Goal: Task Accomplishment & Management: Complete application form

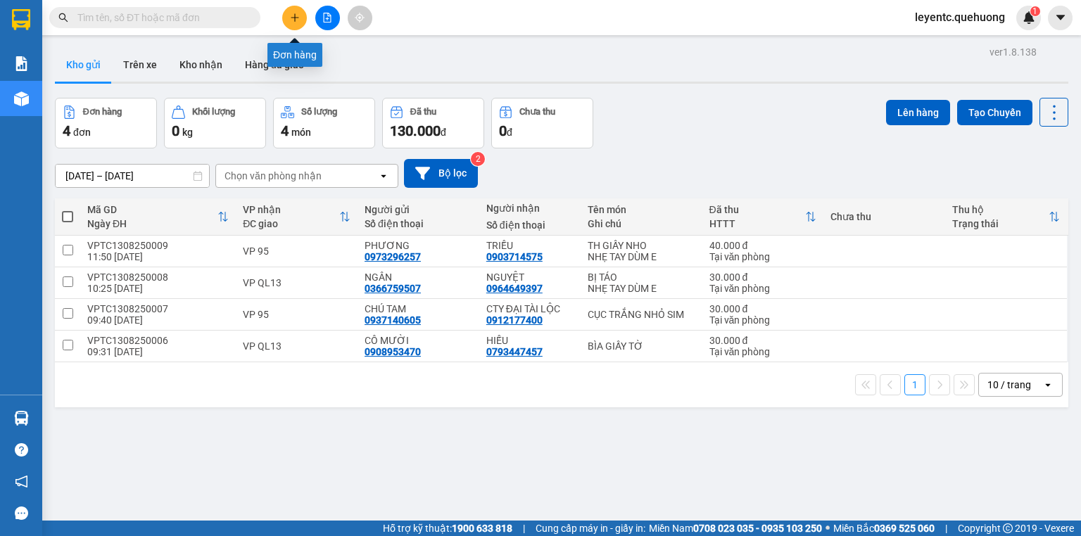
click at [293, 21] on icon "plus" at bounding box center [295, 18] width 10 height 10
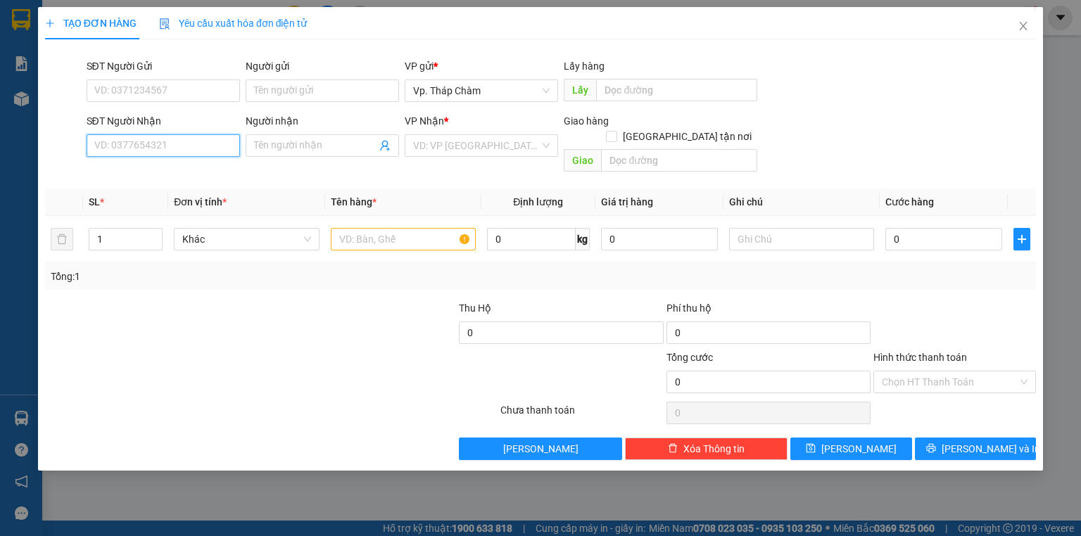
click at [203, 156] on input "SĐT Người Nhận" at bounding box center [163, 145] width 153 height 23
click at [186, 144] on div "SĐT Người Nhận VD: 0377654321" at bounding box center [163, 137] width 153 height 49
click at [186, 144] on input "SĐT Người Nhận" at bounding box center [163, 145] width 153 height 23
type input "0908224991"
click at [186, 172] on div "0908224991 - THỦY" at bounding box center [163, 173] width 137 height 15
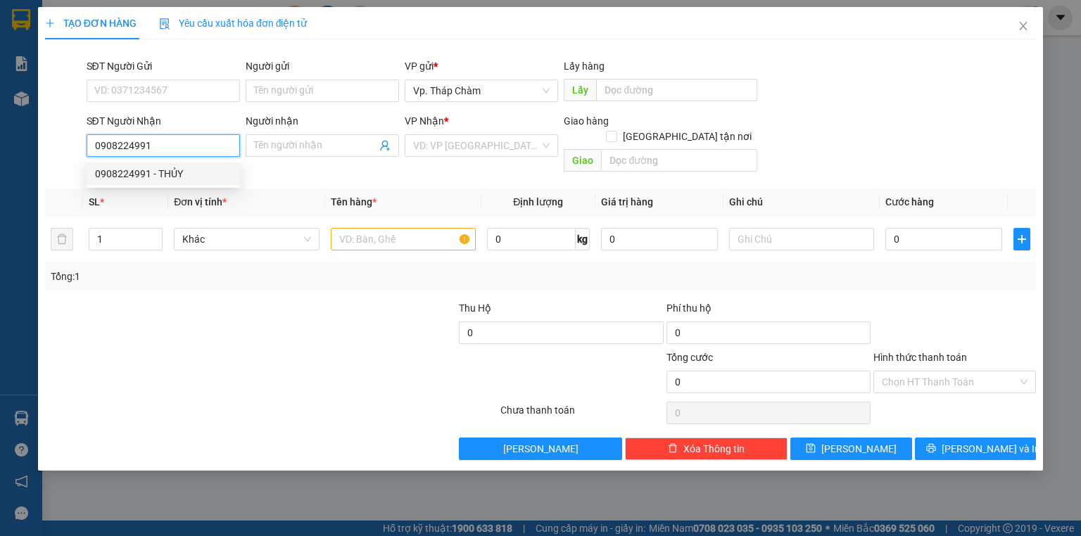
type input "THỦY"
type input "40.000"
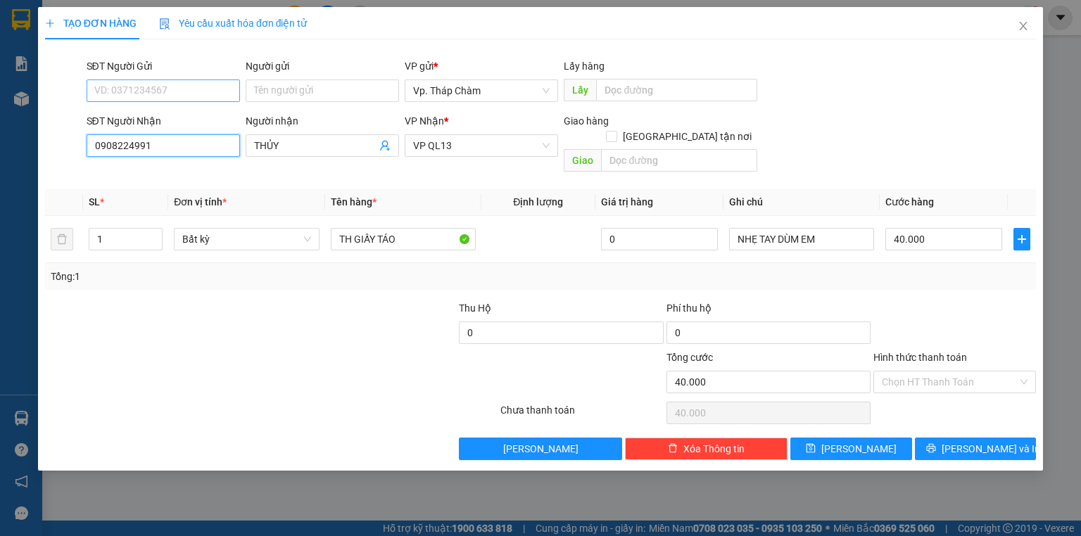
type input "0908224991"
click at [167, 91] on input "SĐT Người Gửi" at bounding box center [163, 91] width 153 height 23
click at [174, 115] on div "0386368403 - TRÚC ÁNH CHÂU" at bounding box center [164, 118] width 139 height 15
type input "0386368403"
type input "TRÚC ÁNH CHÂU"
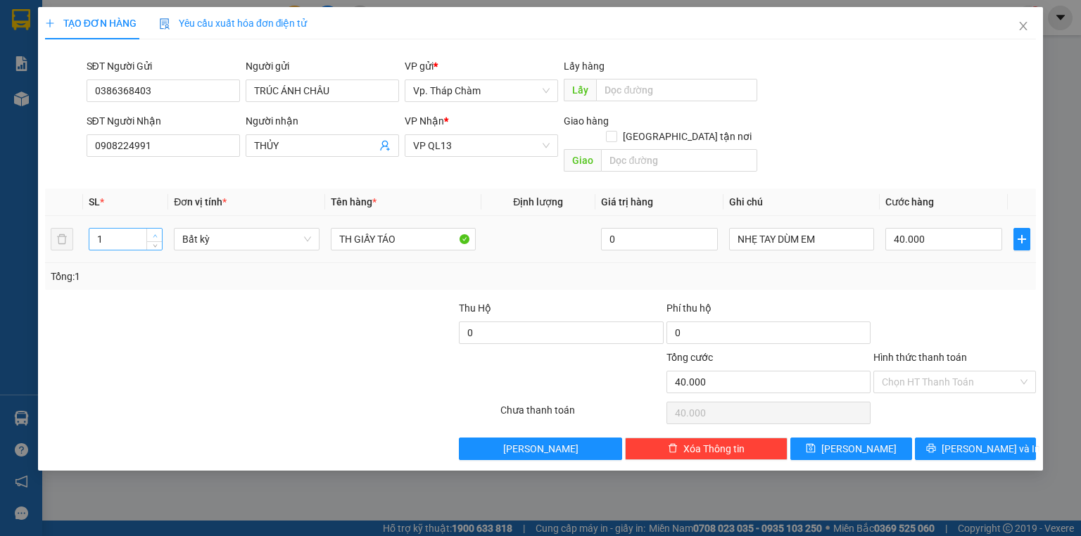
type input "2"
click at [154, 234] on icon "up" at bounding box center [155, 236] width 5 height 5
click at [336, 228] on input "TH GIẤY TÁO" at bounding box center [403, 239] width 145 height 23
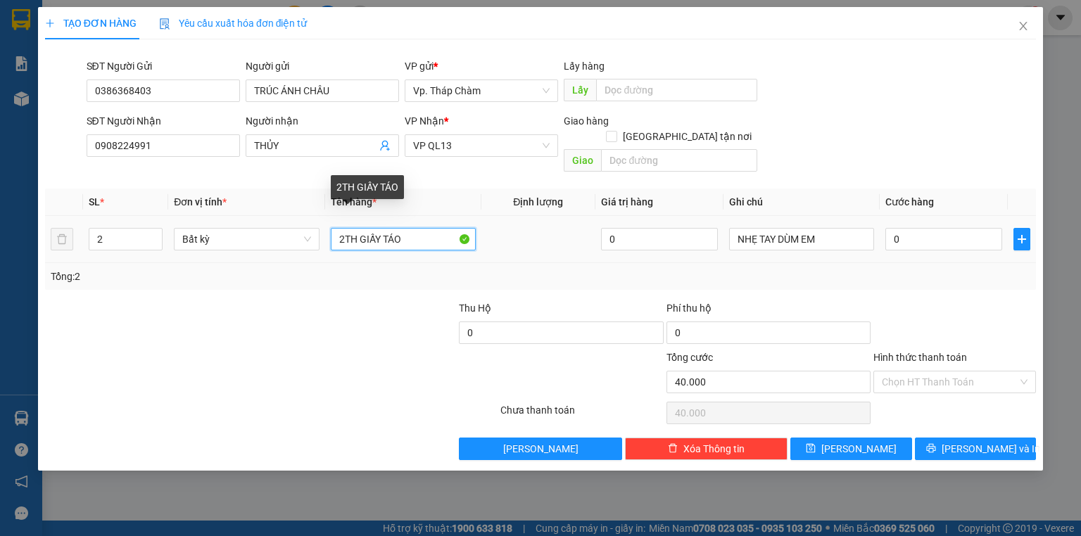
type input "0"
type input "2TH GIẤY TÁO"
type input "0"
type input "2TH GIẤY TÁO"
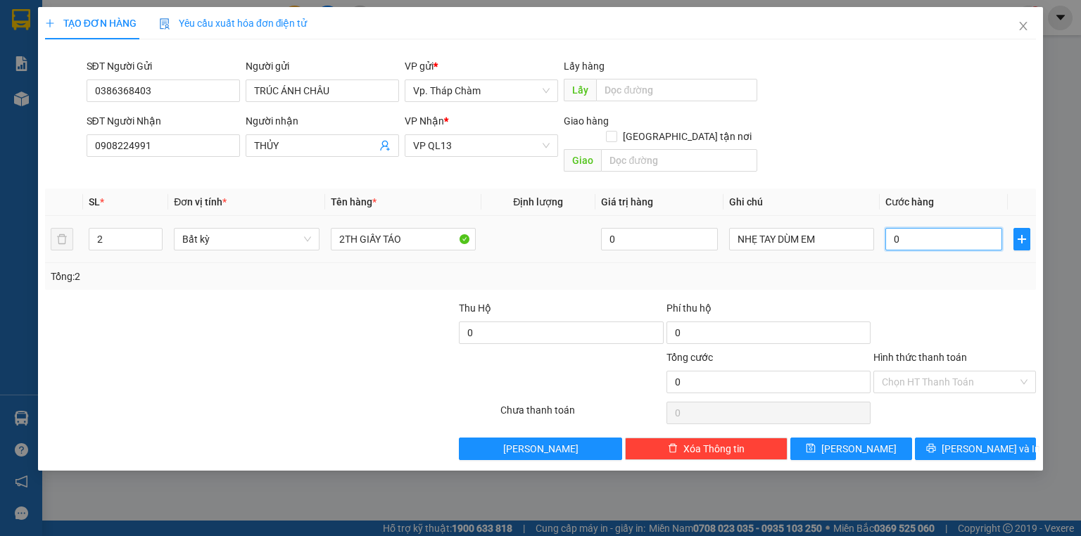
click at [918, 229] on input "0" at bounding box center [943, 239] width 117 height 23
type input "9"
type input "90"
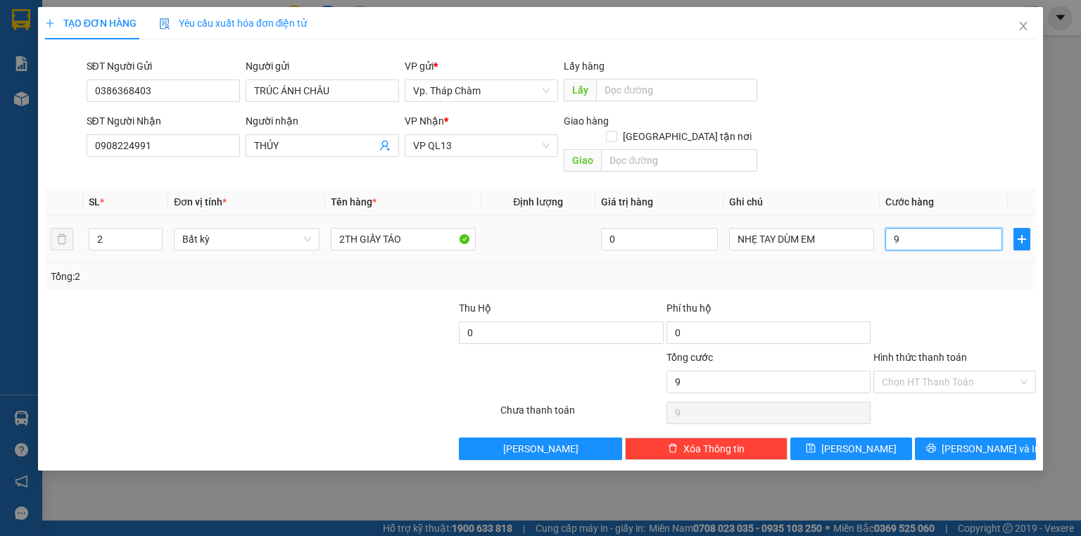
type input "90"
type input "90.000"
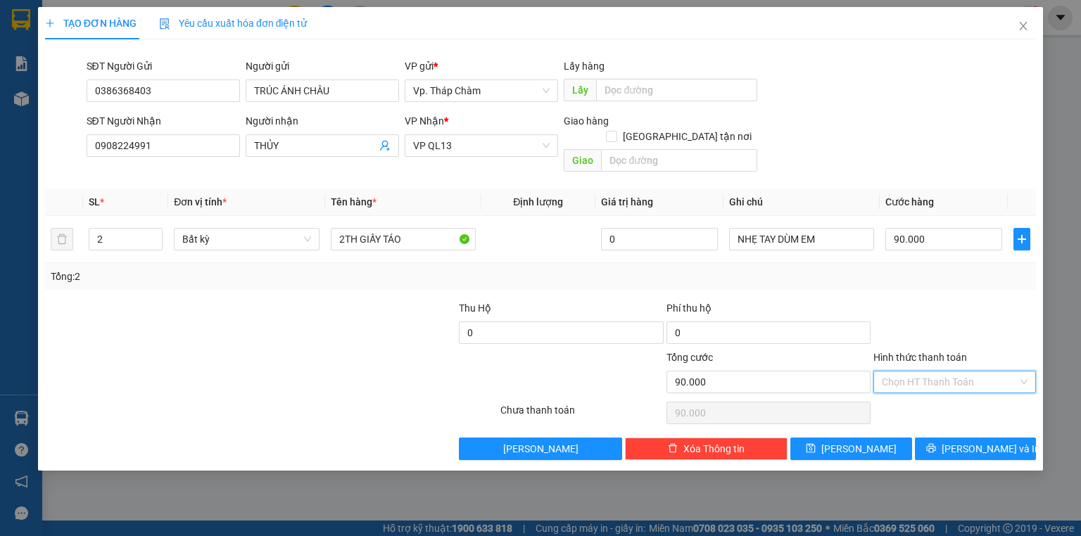
drag, startPoint x: 927, startPoint y: 373, endPoint x: 927, endPoint y: 391, distance: 17.6
click at [927, 374] on input "Hình thức thanh toán" at bounding box center [950, 382] width 136 height 21
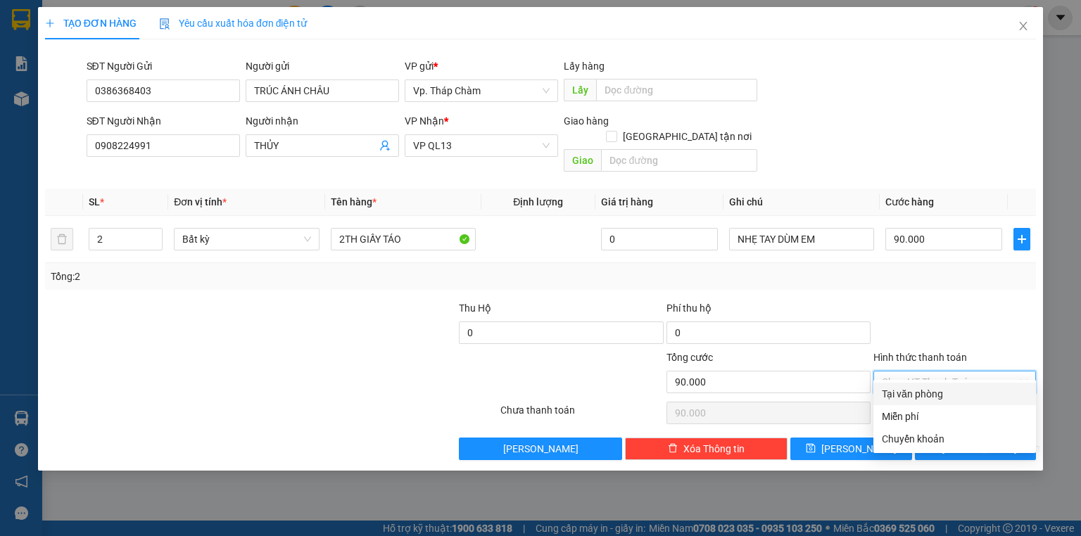
click at [924, 403] on div "Tại văn phòng" at bounding box center [954, 394] width 163 height 23
type input "0"
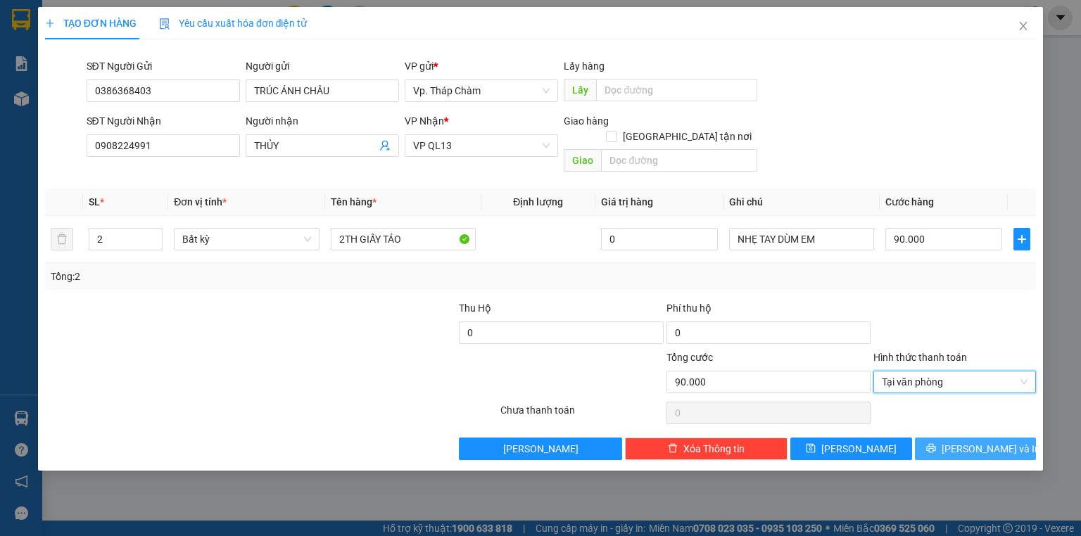
click at [940, 438] on button "[PERSON_NAME] và In" at bounding box center [976, 449] width 122 height 23
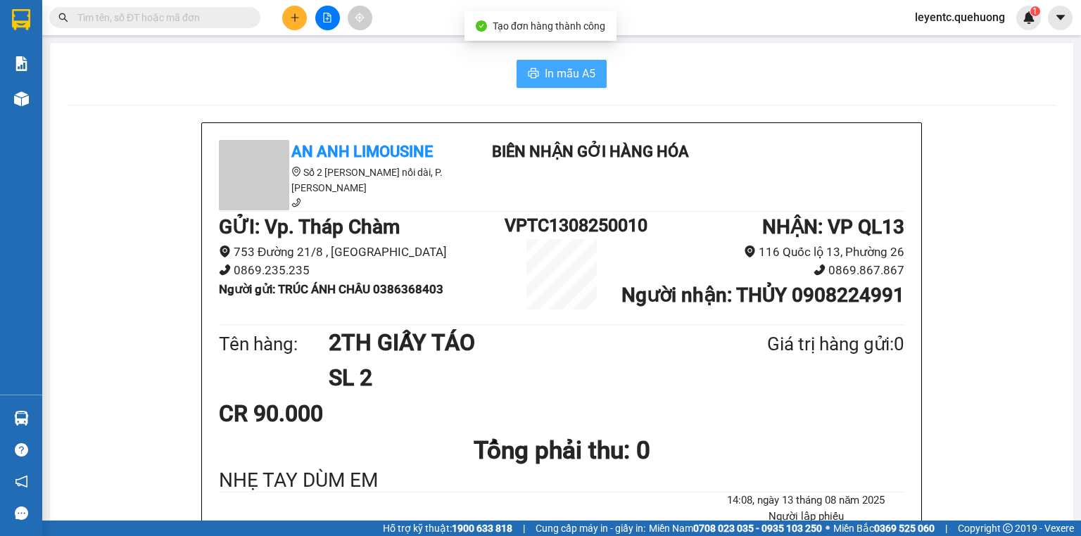
click at [560, 72] on span "In mẫu A5" at bounding box center [570, 74] width 51 height 18
click at [578, 75] on span "In mẫu A5" at bounding box center [570, 74] width 51 height 18
click at [828, 431] on div "CR 90.000" at bounding box center [561, 413] width 685 height 35
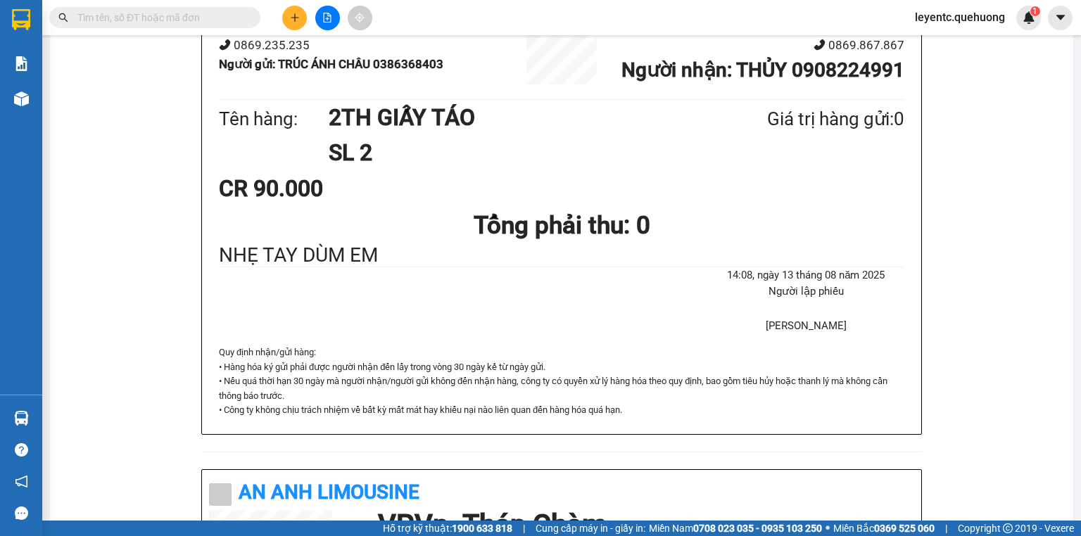
scroll to position [113, 0]
